Goal: Task Accomplishment & Management: Complete application form

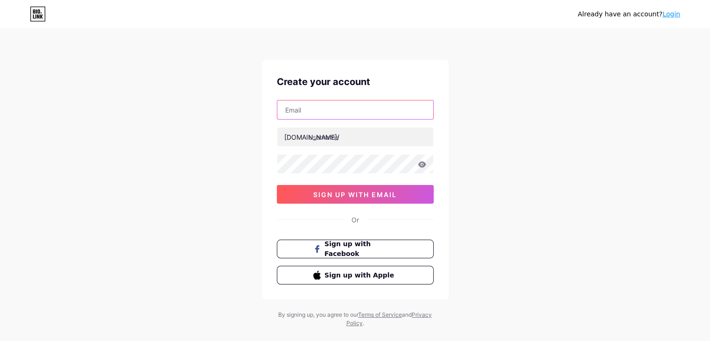
click at [310, 112] on input "text" at bounding box center [355, 109] width 156 height 19
type input "[EMAIL_ADDRESS][DOMAIN_NAME]"
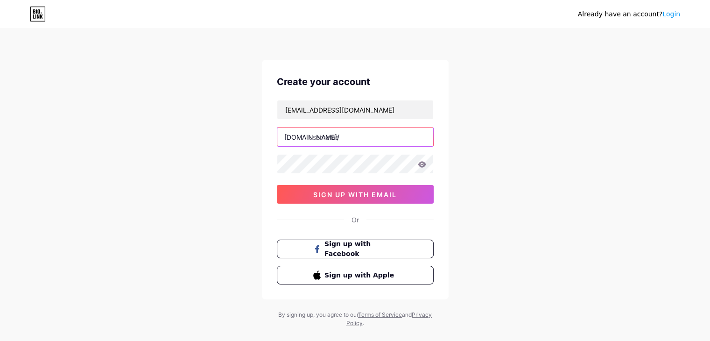
click at [338, 136] on input "text" at bounding box center [355, 136] width 156 height 19
paste input "bosch507"
type input "bosch507"
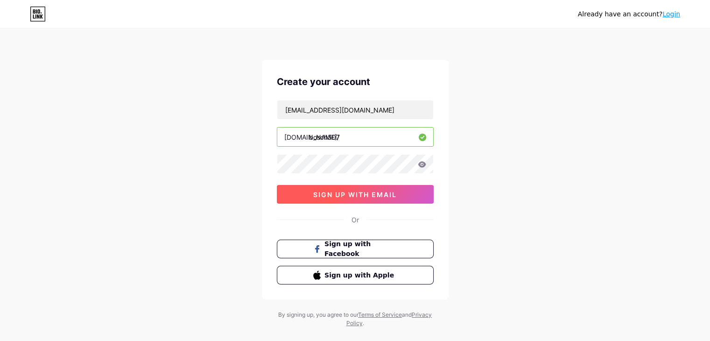
click at [343, 199] on button "sign up with email" at bounding box center [355, 194] width 157 height 19
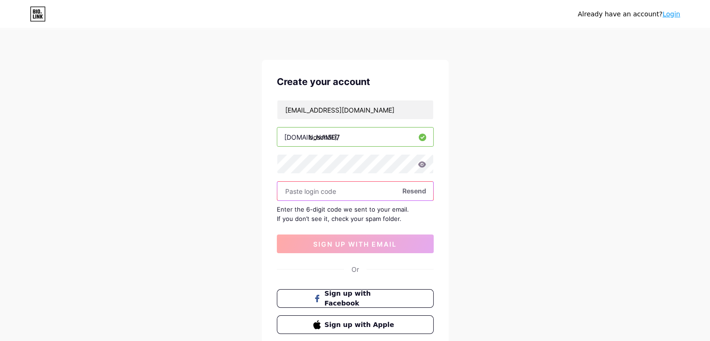
paste input "241341"
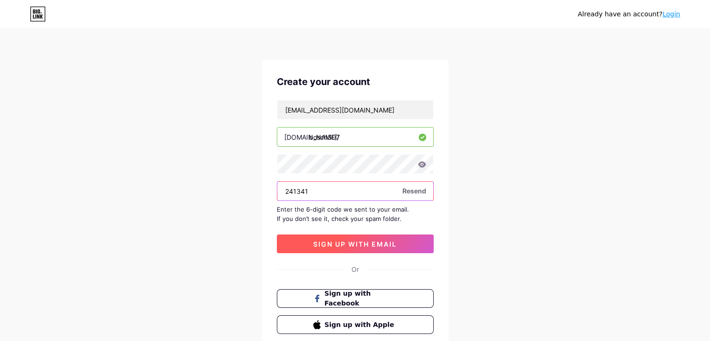
type input "241341"
click at [347, 249] on button "sign up with email" at bounding box center [355, 243] width 157 height 19
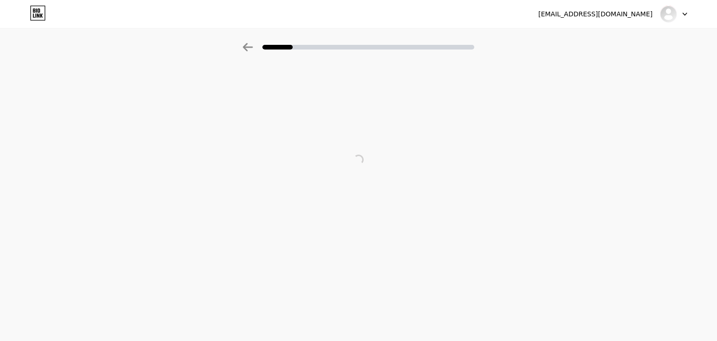
click at [610, 11] on div "[EMAIL_ADDRESS][DOMAIN_NAME]" at bounding box center [595, 14] width 114 height 10
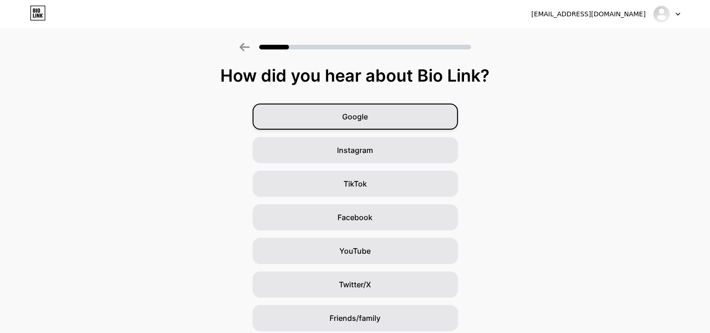
click at [357, 120] on span "Google" at bounding box center [355, 116] width 26 height 11
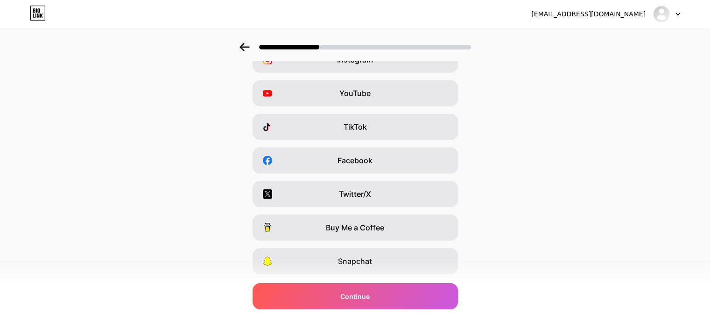
scroll to position [116, 0]
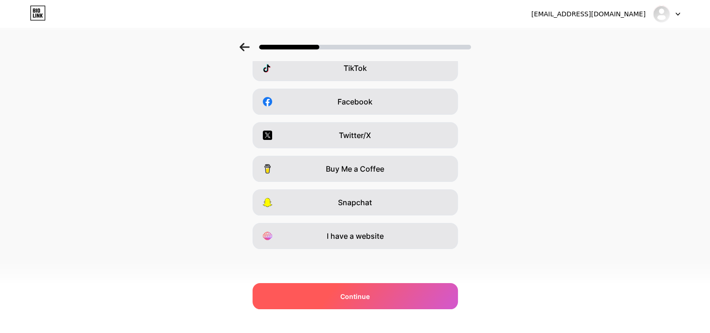
click at [331, 293] on div "Continue" at bounding box center [354, 296] width 205 height 26
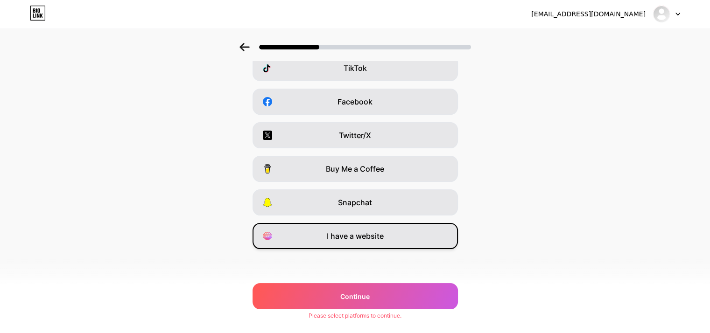
click at [320, 245] on div "I have a website" at bounding box center [354, 236] width 205 height 26
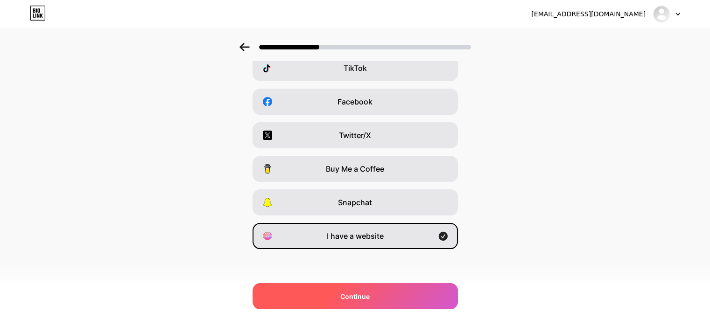
click at [360, 293] on span "Continue" at bounding box center [354, 297] width 29 height 10
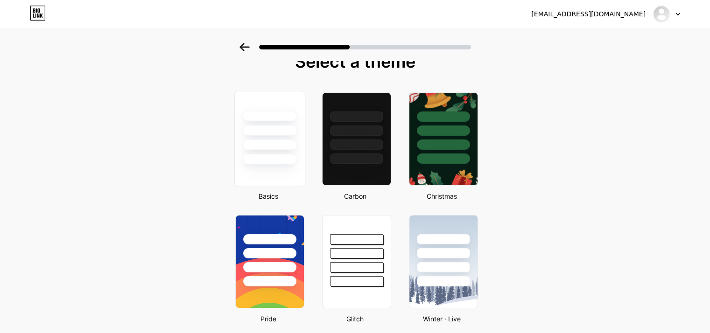
scroll to position [0, 0]
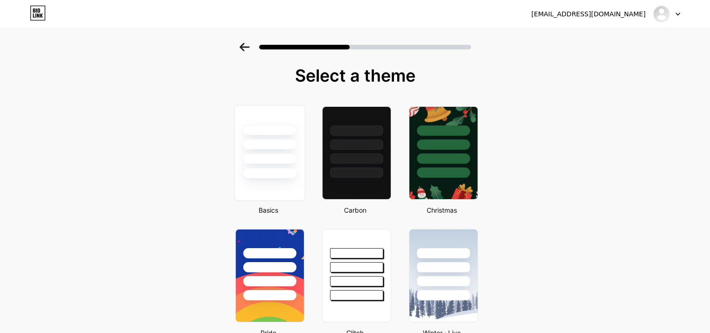
click at [276, 147] on div at bounding box center [269, 144] width 55 height 11
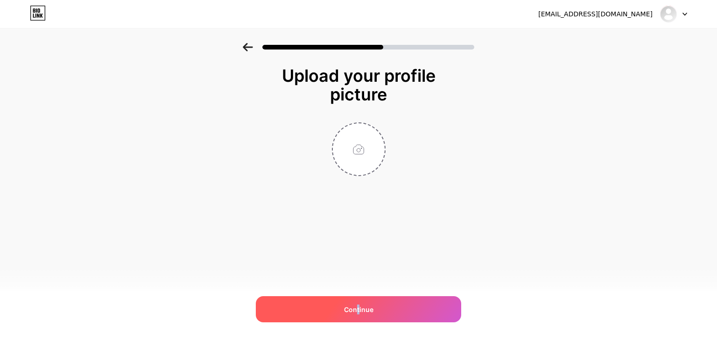
click at [358, 311] on span "Continue" at bounding box center [358, 309] width 29 height 10
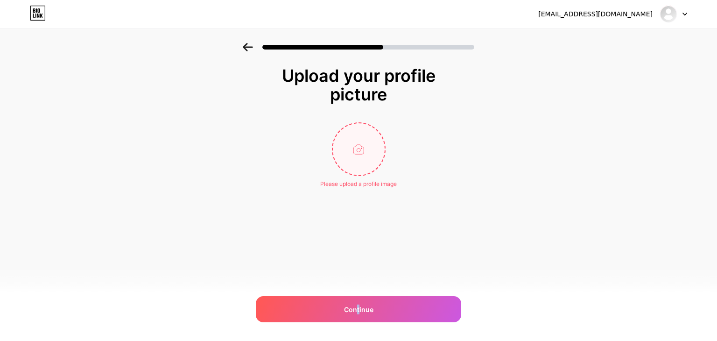
click at [345, 173] on input "file" at bounding box center [359, 149] width 52 height 52
type input "C:\fakepath\images (8).jpeg"
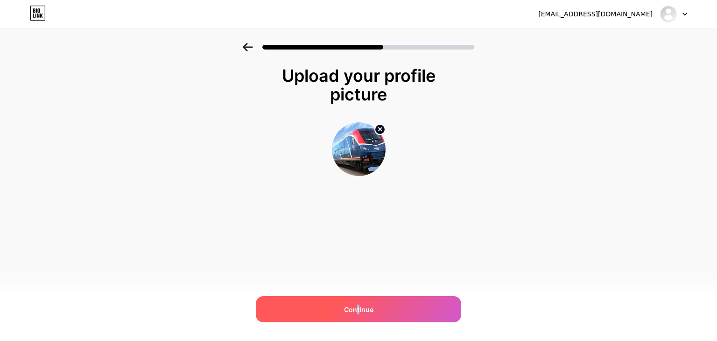
click at [357, 302] on div "Continue" at bounding box center [358, 309] width 205 height 26
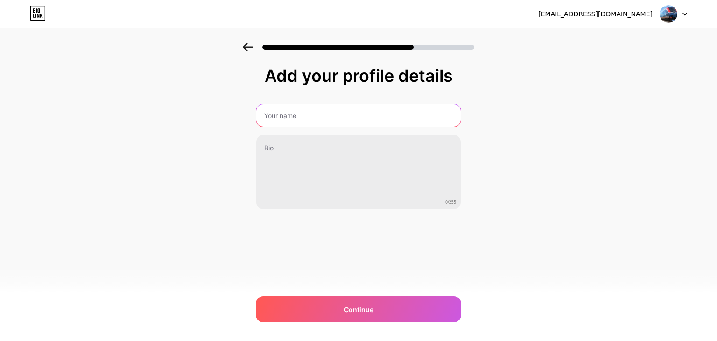
click at [283, 115] on input "text" at bounding box center [358, 115] width 204 height 22
type input "Bosch507"
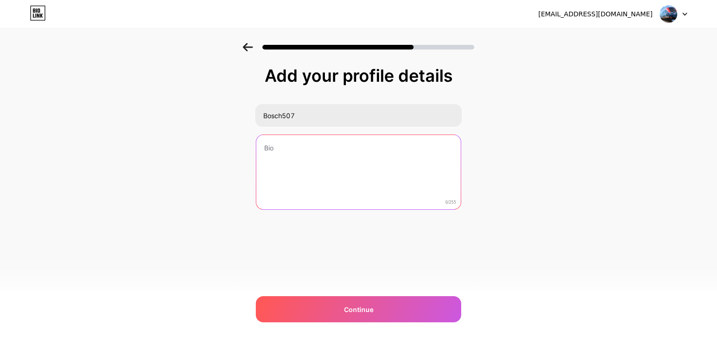
click at [303, 156] on textarea at bounding box center [358, 172] width 204 height 75
paste textarea "When you type “Amtrak near me” into your search bar, you’re doing more than jus…"
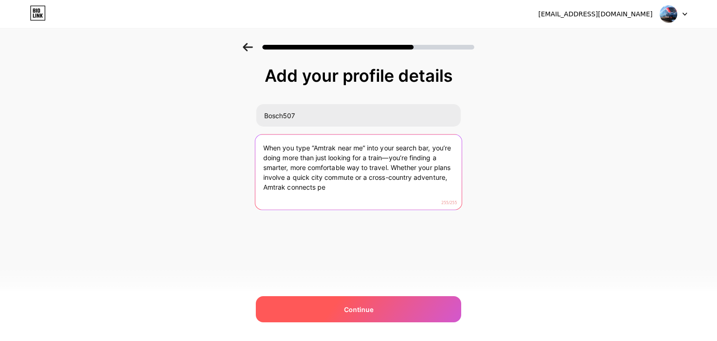
type textarea "When you type “Amtrak near me” into your search bar, you’re doing more than jus…"
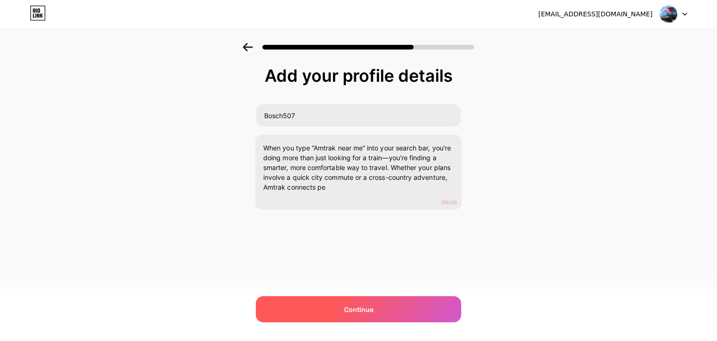
click at [365, 309] on span "Continue" at bounding box center [358, 309] width 29 height 10
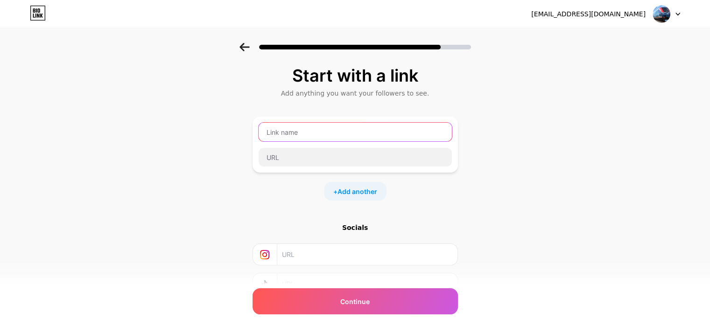
click at [296, 129] on input "text" at bounding box center [355, 132] width 193 height 19
paste input "amtraknearme"
type input "amtraknearme"
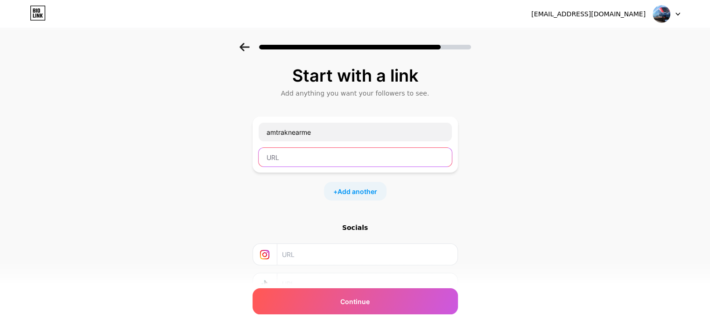
click at [303, 166] on input "text" at bounding box center [355, 157] width 193 height 19
paste input "[URL][DOMAIN_NAME]"
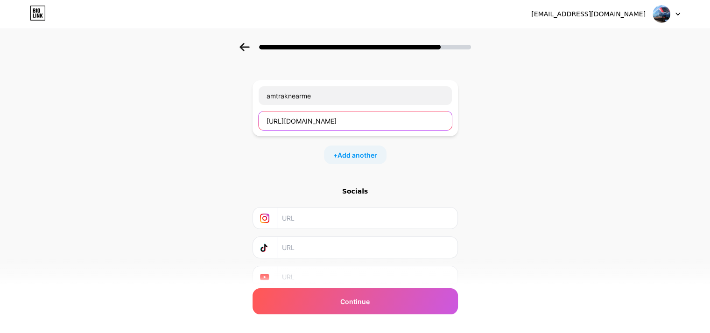
scroll to position [74, 0]
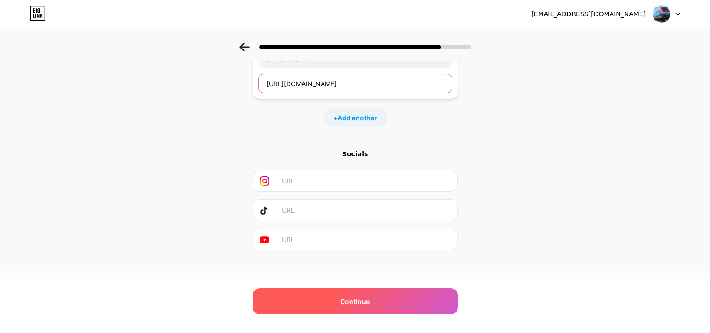
type input "[URL][DOMAIN_NAME]"
click at [329, 303] on div "Continue" at bounding box center [354, 301] width 205 height 26
click at [326, 298] on div "Continue" at bounding box center [354, 301] width 205 height 26
click at [317, 302] on div "Continue" at bounding box center [354, 301] width 205 height 26
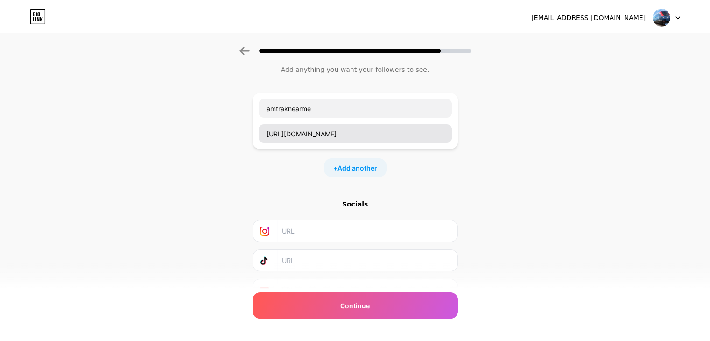
scroll to position [0, 0]
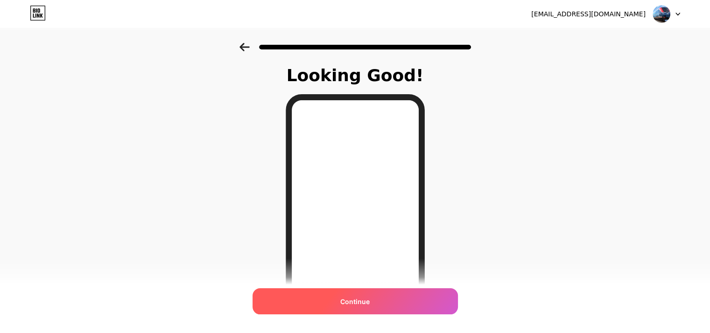
click at [364, 289] on div "Continue" at bounding box center [354, 301] width 205 height 26
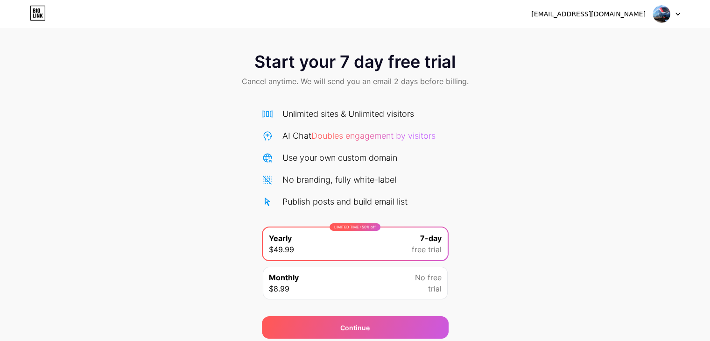
click at [661, 11] on img at bounding box center [661, 14] width 18 height 18
click at [134, 193] on div "Start your 7 day free trial Cancel anytime. We will send you an email 2 days be…" at bounding box center [355, 190] width 710 height 295
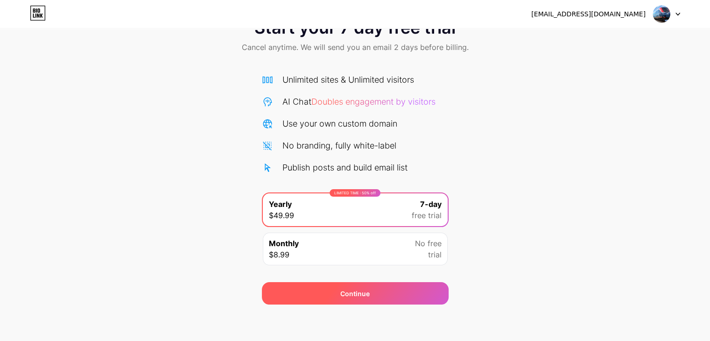
scroll to position [35, 0]
click at [379, 294] on div "Continue" at bounding box center [355, 292] width 187 height 22
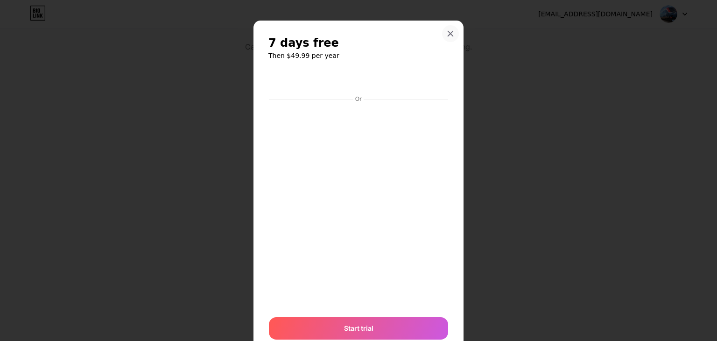
click at [442, 35] on div at bounding box center [450, 33] width 17 height 17
